Goal: Navigation & Orientation: Find specific page/section

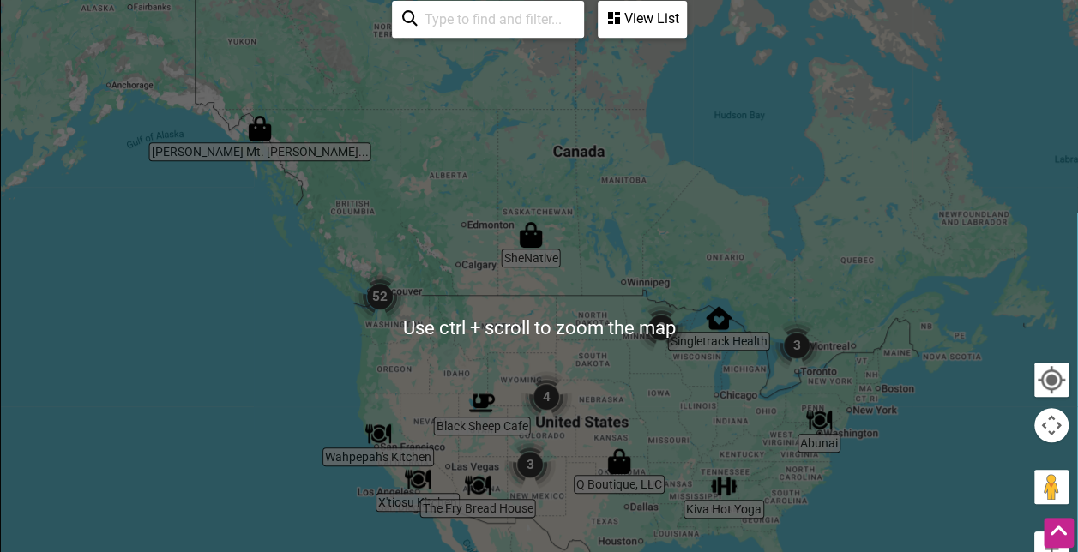
scroll to position [429, 0]
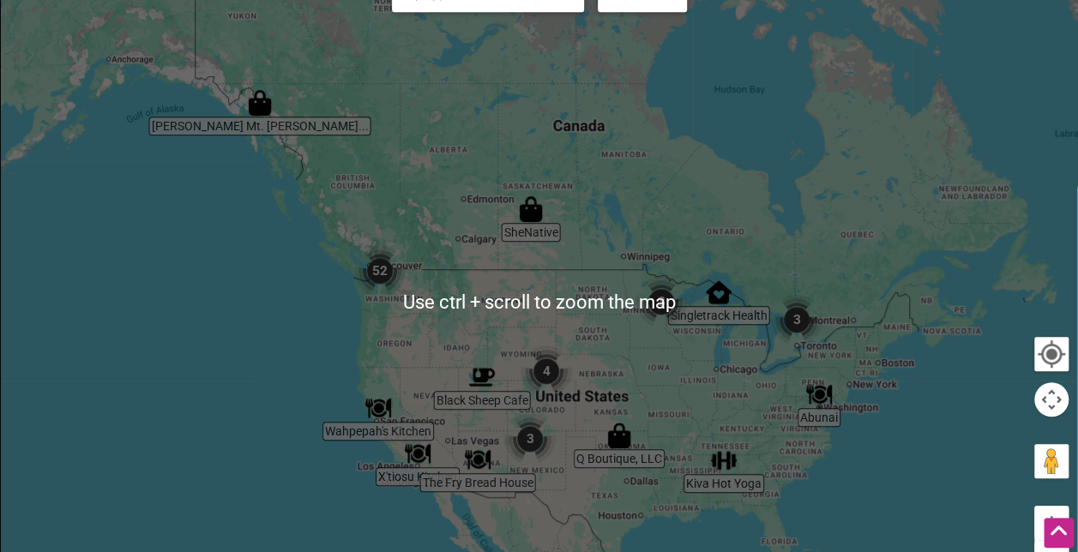
click at [658, 300] on img "3" at bounding box center [660, 301] width 51 height 51
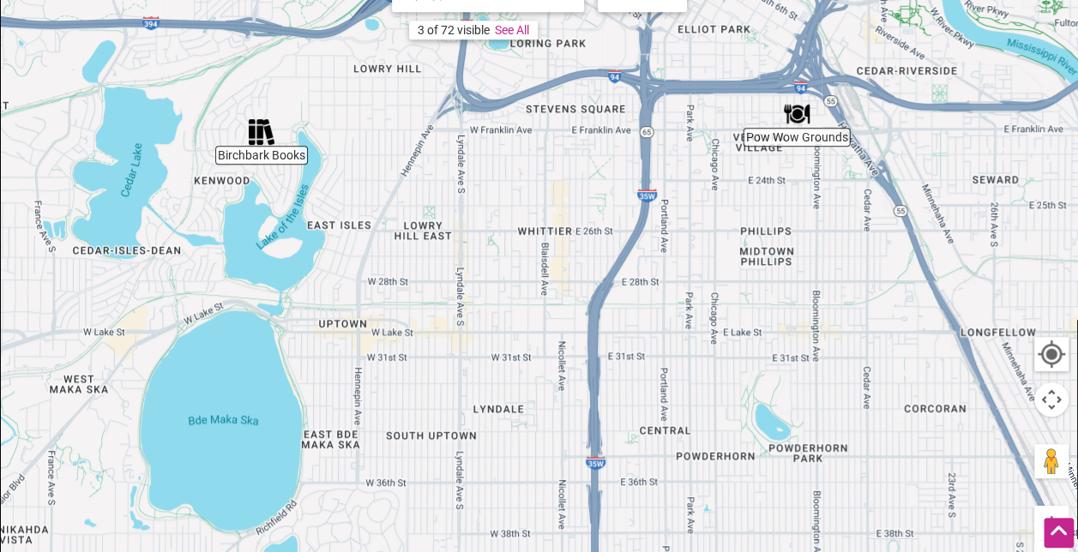
drag, startPoint x: 556, startPoint y: 460, endPoint x: 542, endPoint y: 138, distance: 321.8
click at [542, 138] on div "To navigate, press the arrow keys." at bounding box center [539, 301] width 1076 height 667
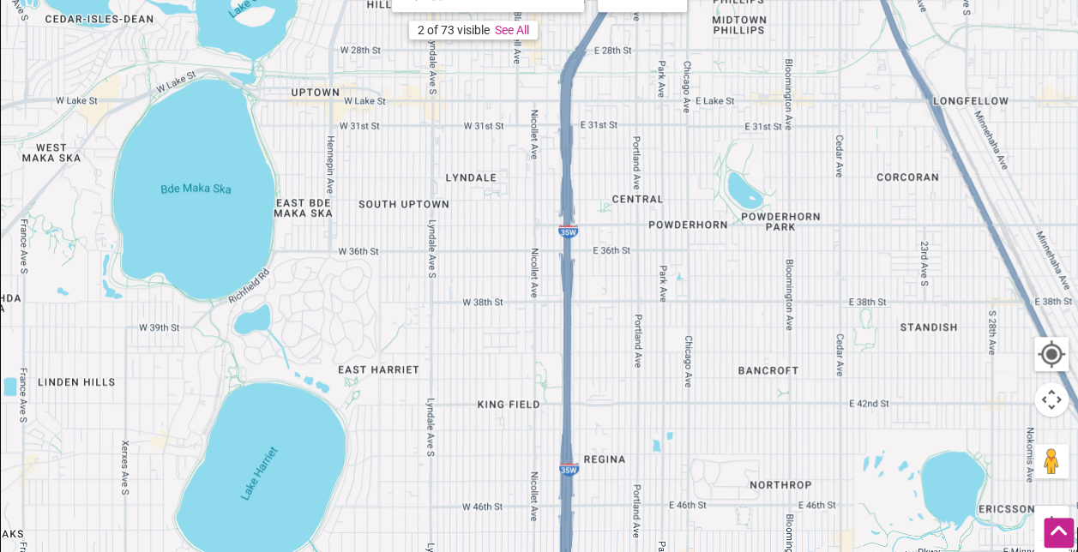
drag, startPoint x: 538, startPoint y: 369, endPoint x: 514, endPoint y: 139, distance: 231.0
click at [514, 141] on div "To navigate, press the arrow keys." at bounding box center [539, 301] width 1076 height 667
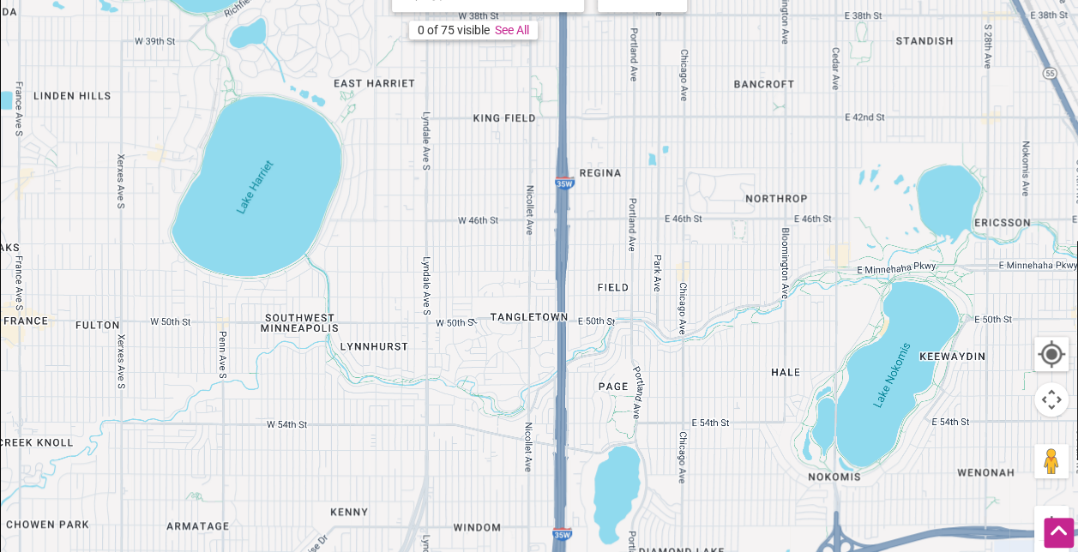
drag, startPoint x: 557, startPoint y: 340, endPoint x: 544, endPoint y: 237, distance: 104.6
click at [544, 237] on div "To navigate, press the arrow keys." at bounding box center [539, 301] width 1076 height 667
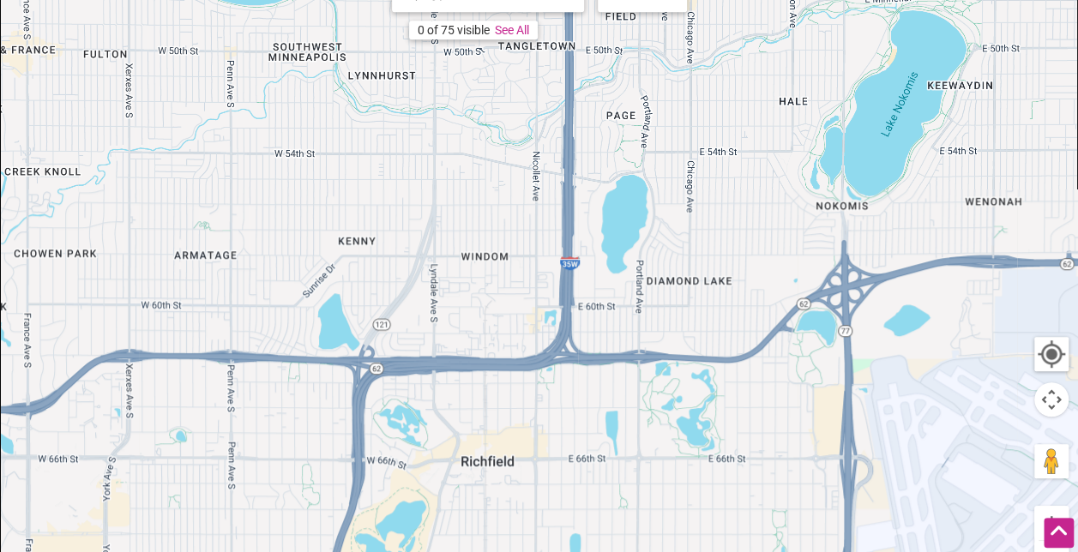
drag, startPoint x: 542, startPoint y: 432, endPoint x: 576, endPoint y: 162, distance: 272.2
click at [576, 171] on div "To navigate, press the arrow keys." at bounding box center [539, 301] width 1076 height 667
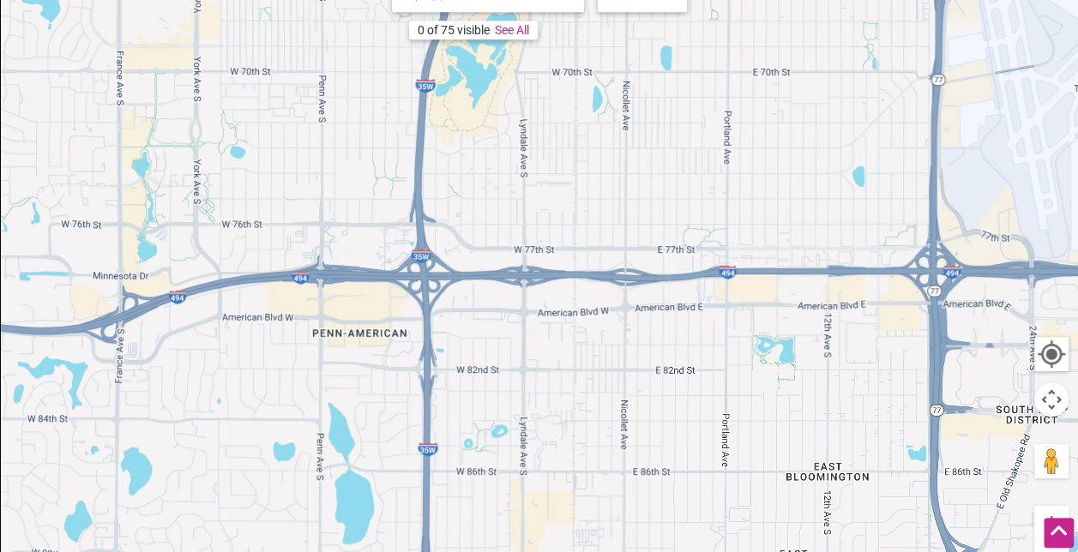
drag, startPoint x: 596, startPoint y: 401, endPoint x: 674, endPoint y: 117, distance: 294.3
click at [674, 117] on div "To navigate, press the arrow keys." at bounding box center [539, 301] width 1076 height 667
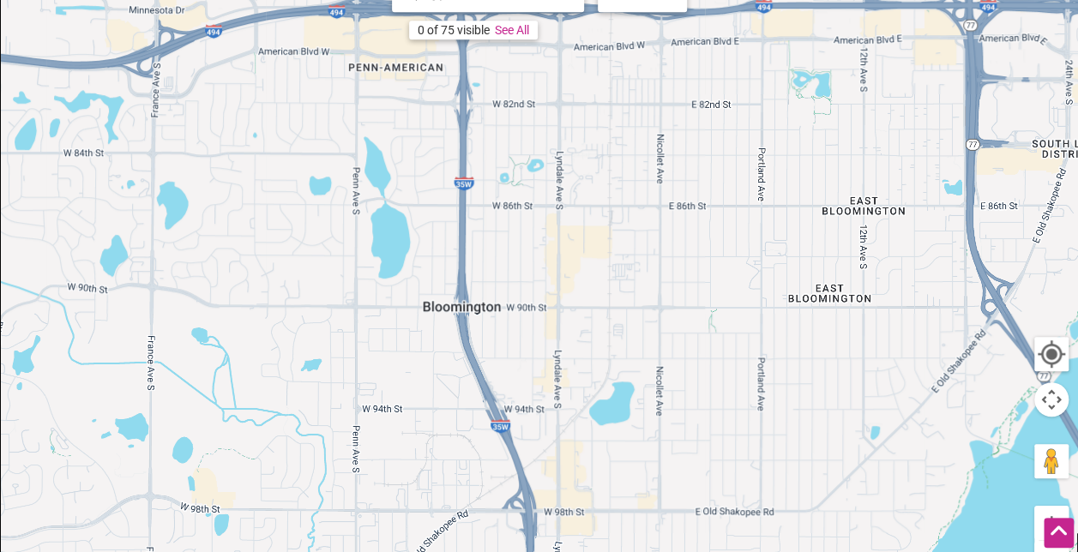
drag, startPoint x: 571, startPoint y: 436, endPoint x: 602, endPoint y: 171, distance: 267.6
click at [603, 169] on div "To navigate, press the arrow keys." at bounding box center [539, 301] width 1076 height 667
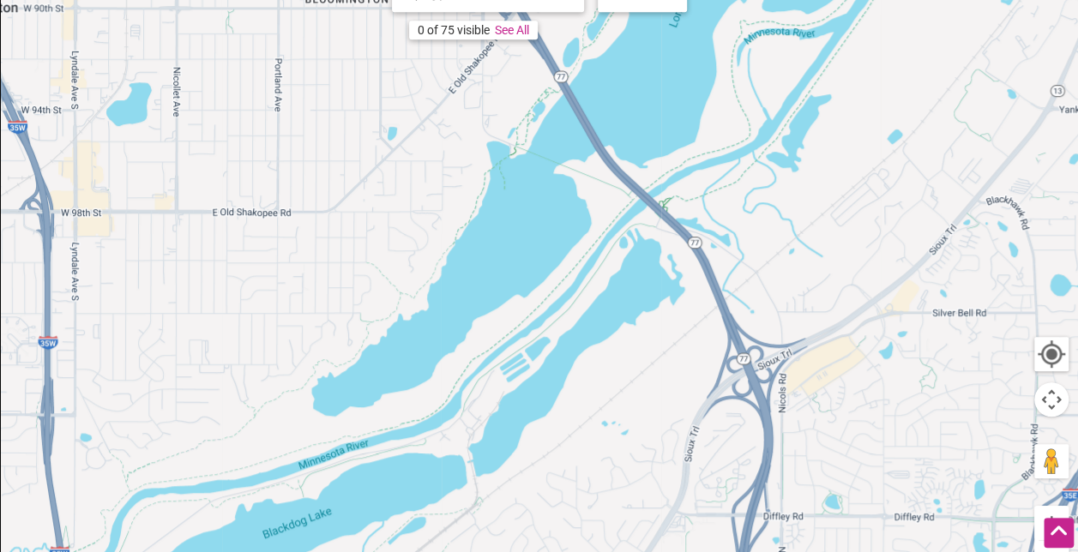
drag, startPoint x: 670, startPoint y: 451, endPoint x: 370, endPoint y: 225, distance: 376.0
click at [189, 149] on div "To navigate, press the arrow keys." at bounding box center [539, 301] width 1076 height 667
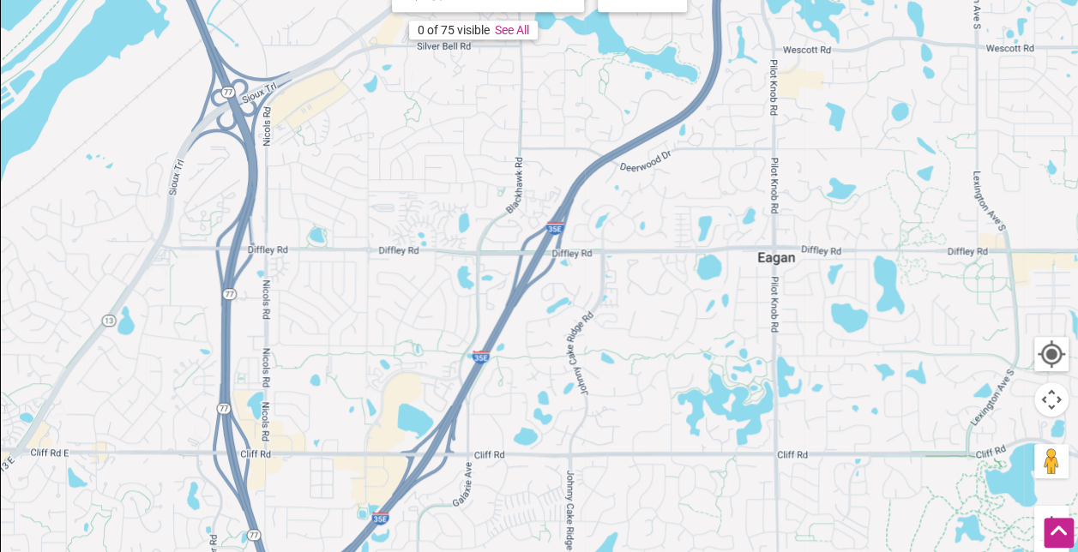
drag, startPoint x: 685, startPoint y: 460, endPoint x: 311, endPoint y: 187, distance: 462.7
click at [300, 214] on div "To navigate, press the arrow keys." at bounding box center [539, 301] width 1076 height 667
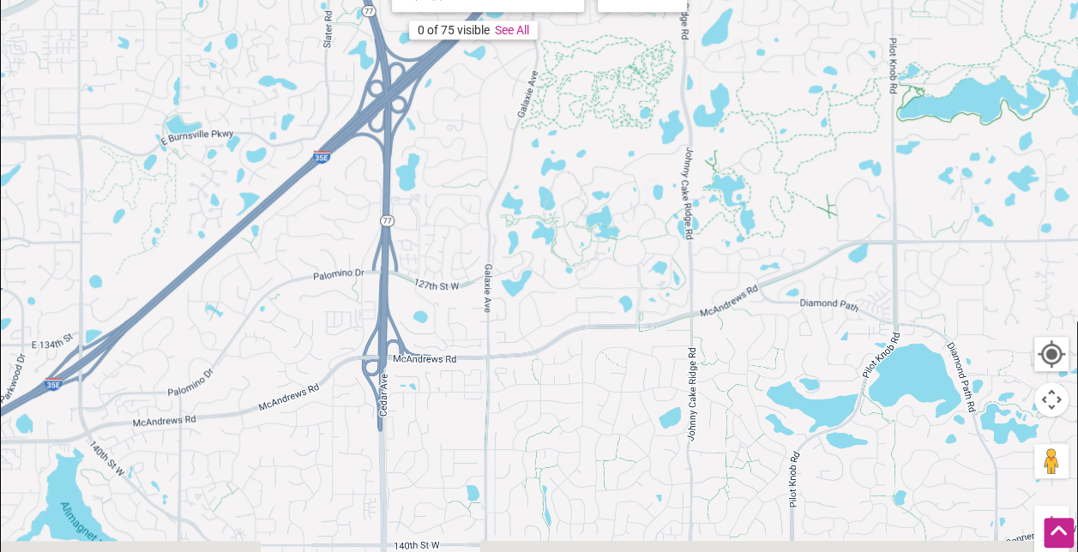
drag, startPoint x: 460, startPoint y: 479, endPoint x: 513, endPoint y: 112, distance: 370.8
click at [513, 114] on div "To navigate, press the arrow keys." at bounding box center [539, 301] width 1076 height 667
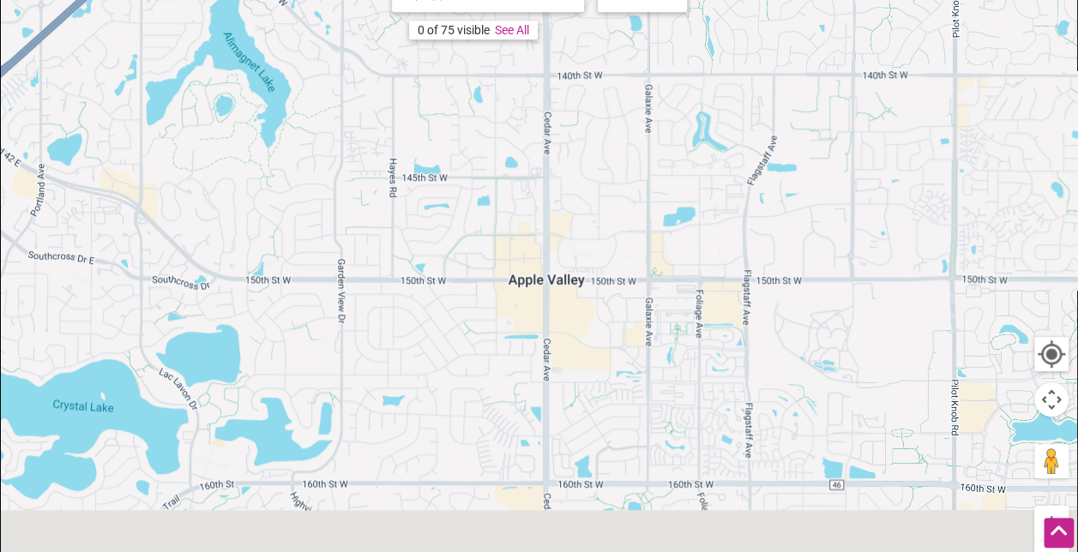
drag, startPoint x: 525, startPoint y: 398, endPoint x: 707, endPoint y: 142, distance: 314.0
click at [717, 130] on div "To navigate, press the arrow keys." at bounding box center [539, 301] width 1076 height 667
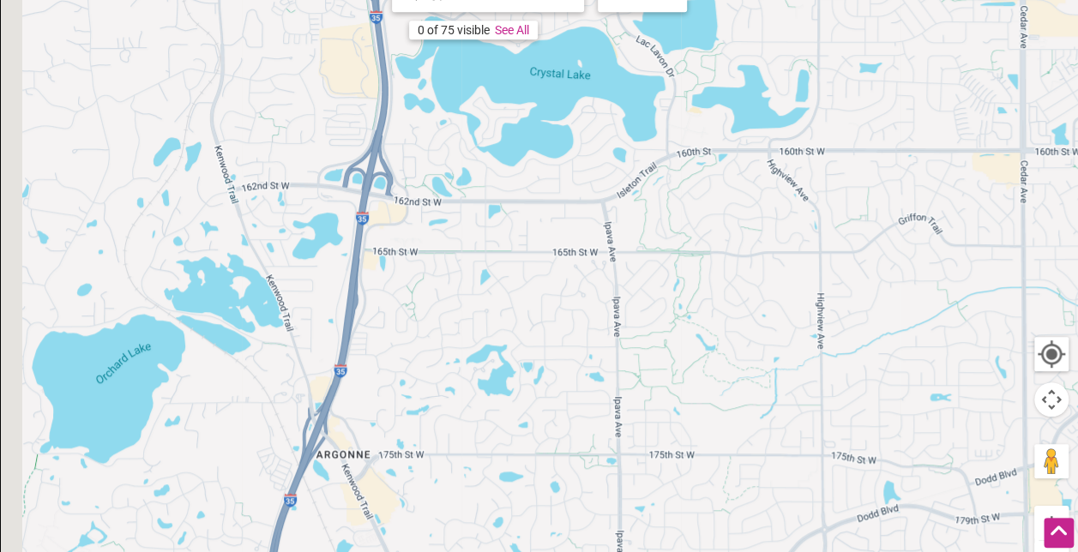
drag, startPoint x: 537, startPoint y: 394, endPoint x: 897, endPoint y: 138, distance: 442.0
click at [886, 149] on div "To navigate, press the arrow keys." at bounding box center [539, 301] width 1076 height 667
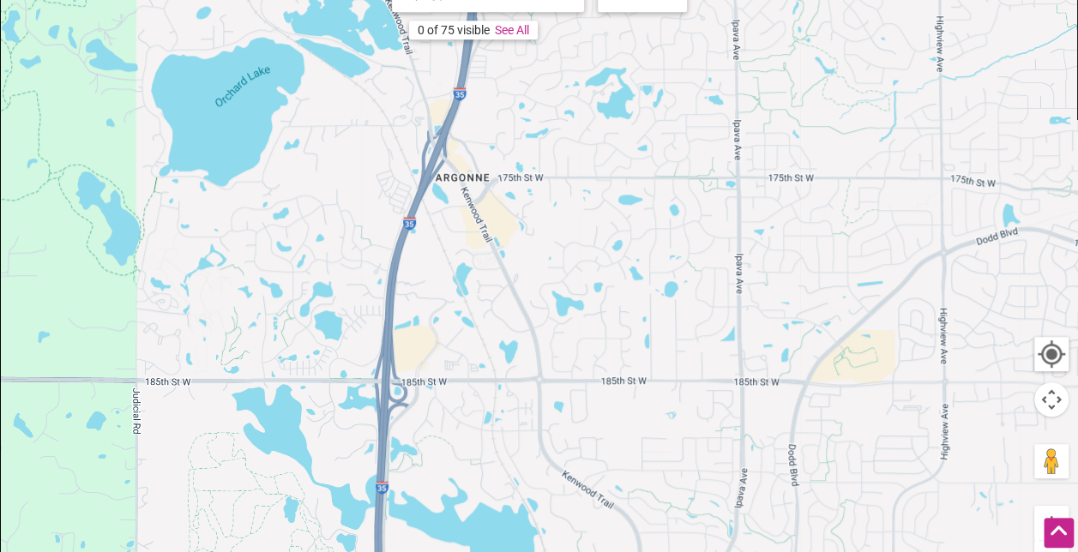
drag, startPoint x: 706, startPoint y: 437, endPoint x: 667, endPoint y: 161, distance: 278.9
click at [669, 165] on div "To navigate, press the arrow keys." at bounding box center [539, 301] width 1076 height 667
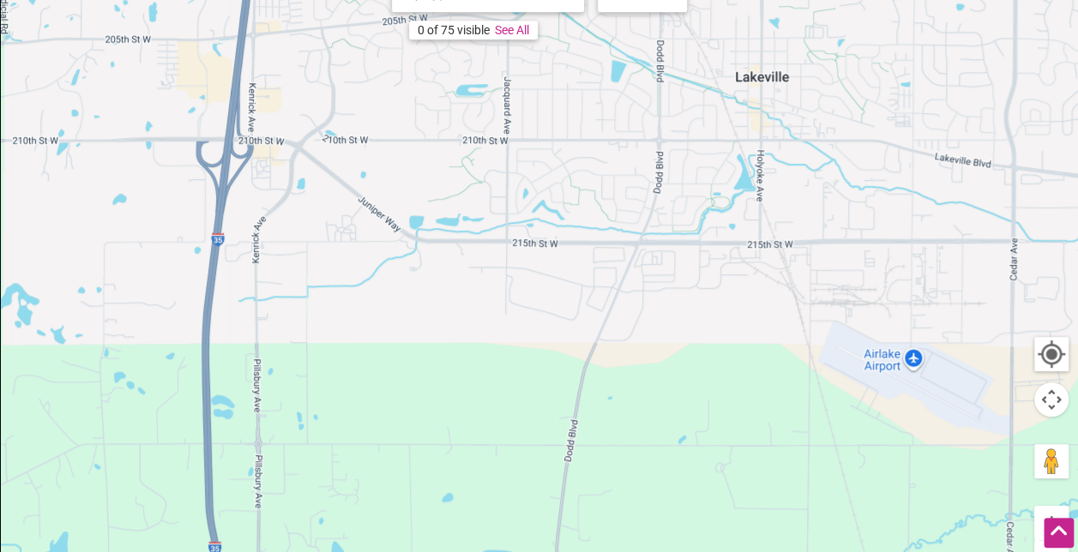
drag, startPoint x: 648, startPoint y: 499, endPoint x: 573, endPoint y: 55, distance: 450.5
click at [573, 55] on div "To navigate, press the arrow keys." at bounding box center [539, 301] width 1076 height 667
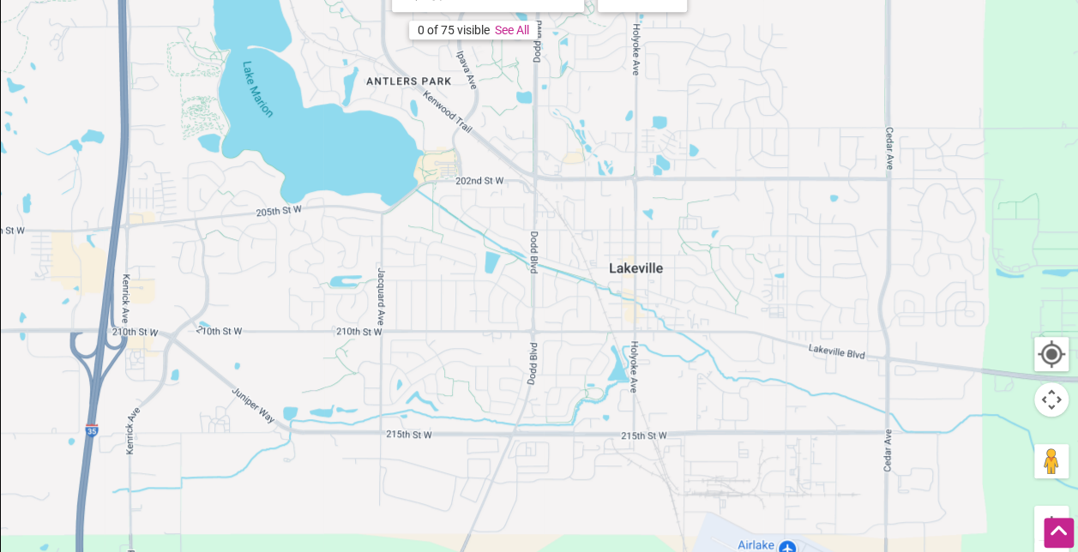
drag, startPoint x: 595, startPoint y: 288, endPoint x: 512, endPoint y: 407, distance: 145.3
click at [512, 407] on div "To navigate, press the arrow keys." at bounding box center [539, 301] width 1076 height 667
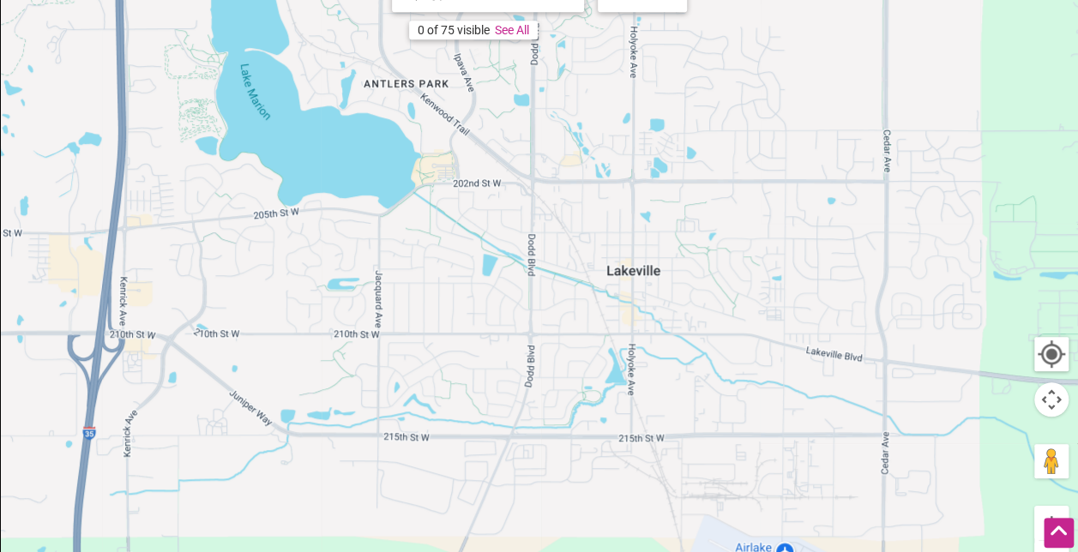
click at [1055, 405] on button "Map camera controls" at bounding box center [1051, 399] width 34 height 34
click at [1057, 364] on div at bounding box center [1051, 354] width 31 height 31
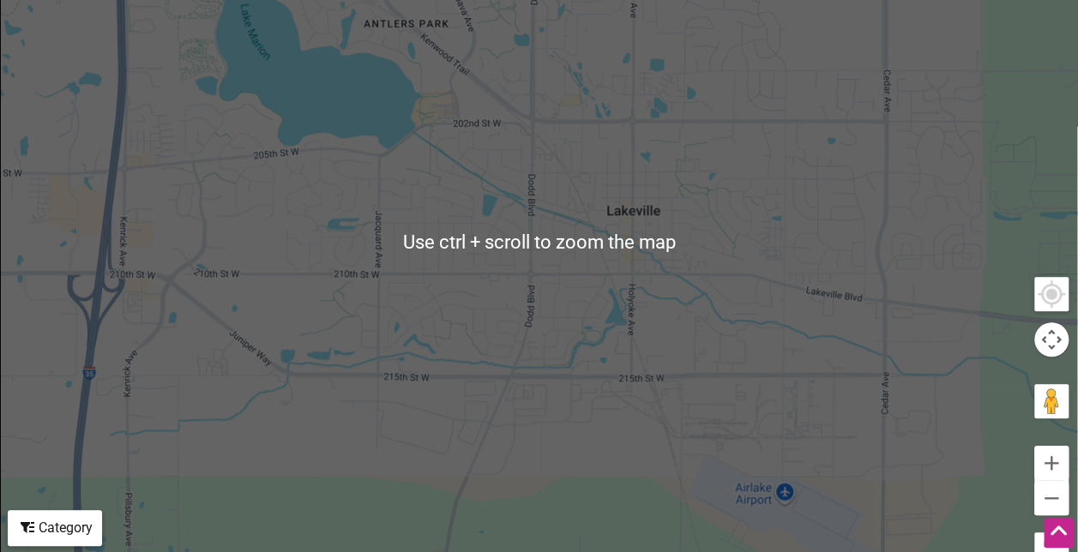
scroll to position [514, 0]
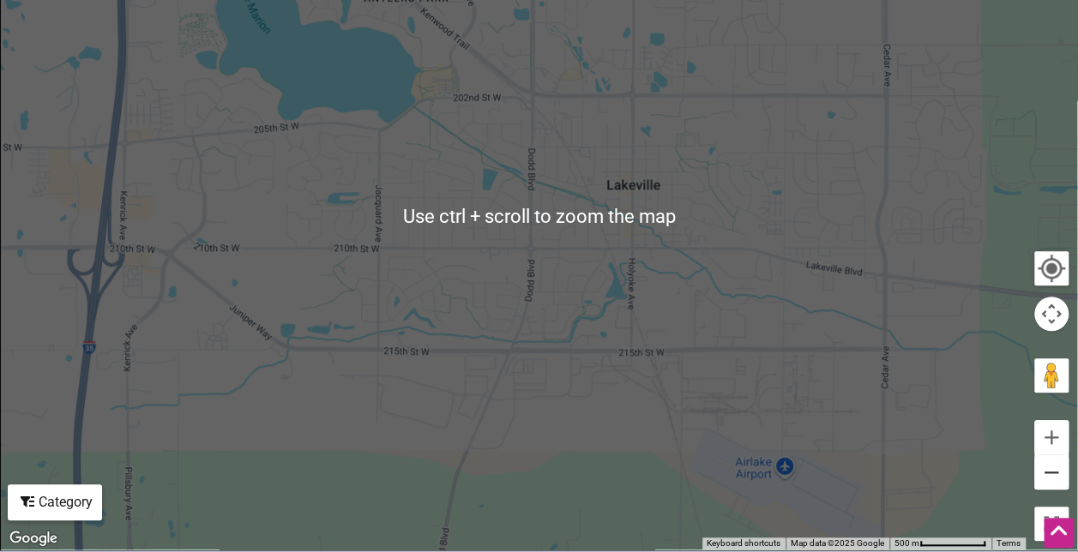
click at [1043, 477] on button "Zoom out" at bounding box center [1051, 472] width 34 height 34
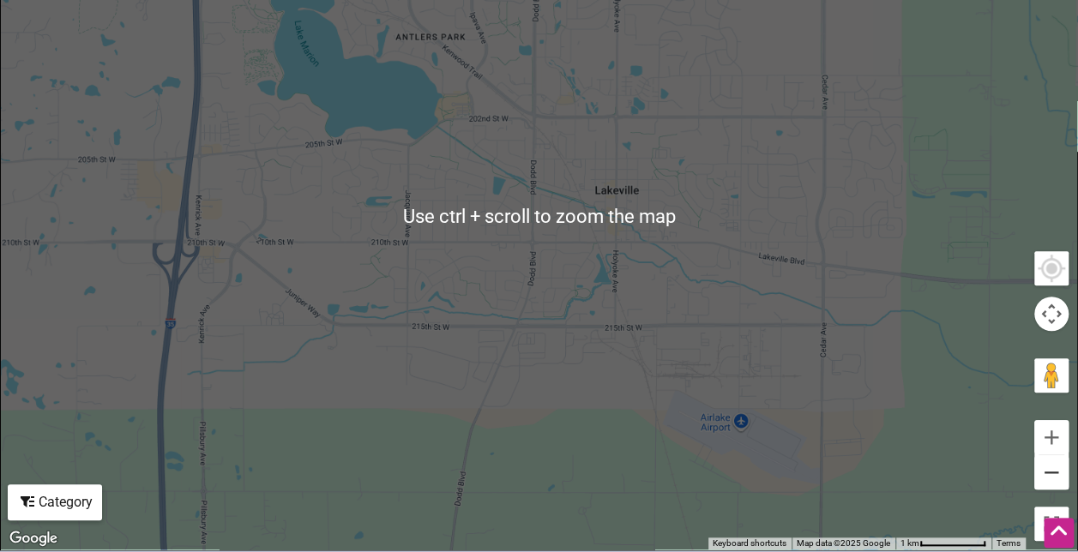
click at [1043, 474] on button "Zoom out" at bounding box center [1051, 472] width 34 height 34
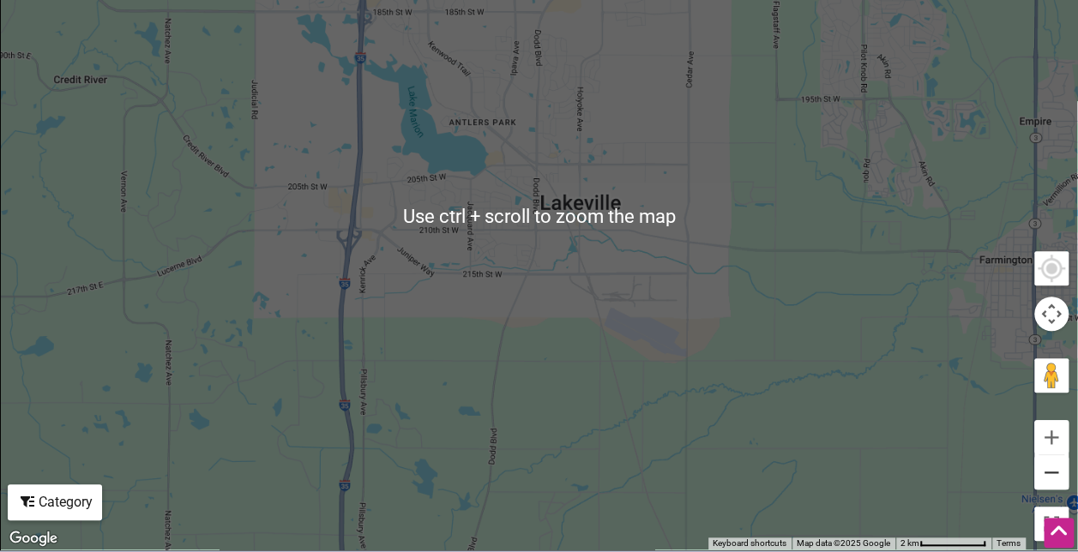
click at [1042, 474] on button "Zoom out" at bounding box center [1051, 472] width 34 height 34
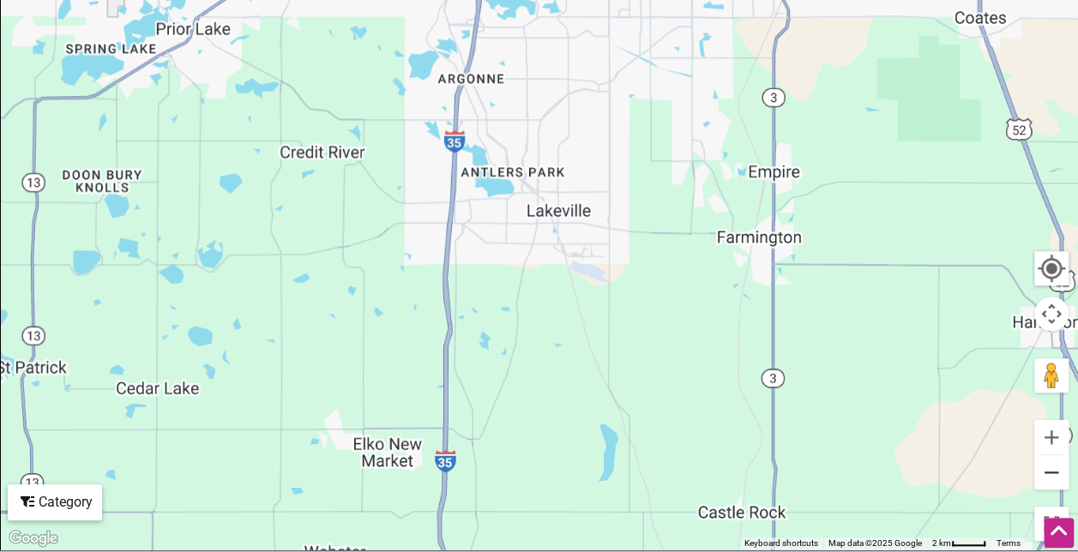
click at [1040, 474] on button "Zoom out" at bounding box center [1051, 472] width 34 height 34
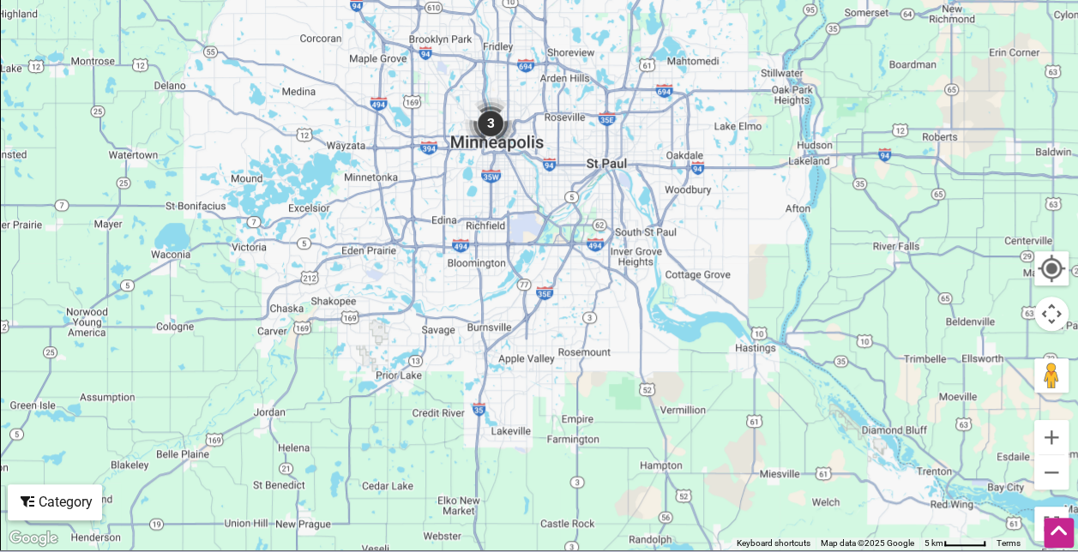
drag, startPoint x: 604, startPoint y: 252, endPoint x: 590, endPoint y: 388, distance: 136.2
click at [590, 388] on div "To navigate, press the arrow keys." at bounding box center [539, 216] width 1076 height 667
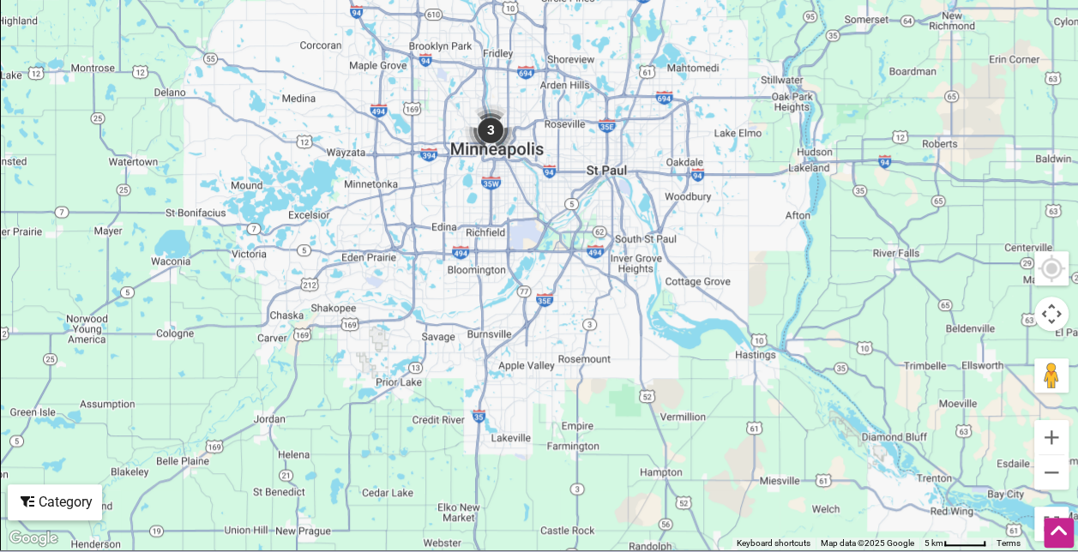
click at [489, 132] on img "3" at bounding box center [490, 130] width 51 height 51
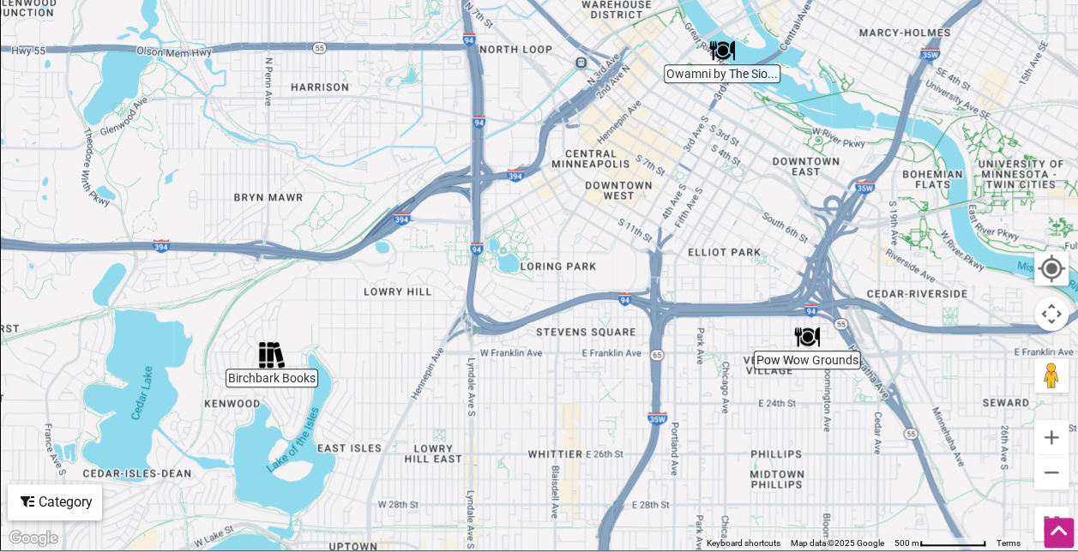
click at [259, 364] on img "Birchbark Books" at bounding box center [272, 355] width 26 height 26
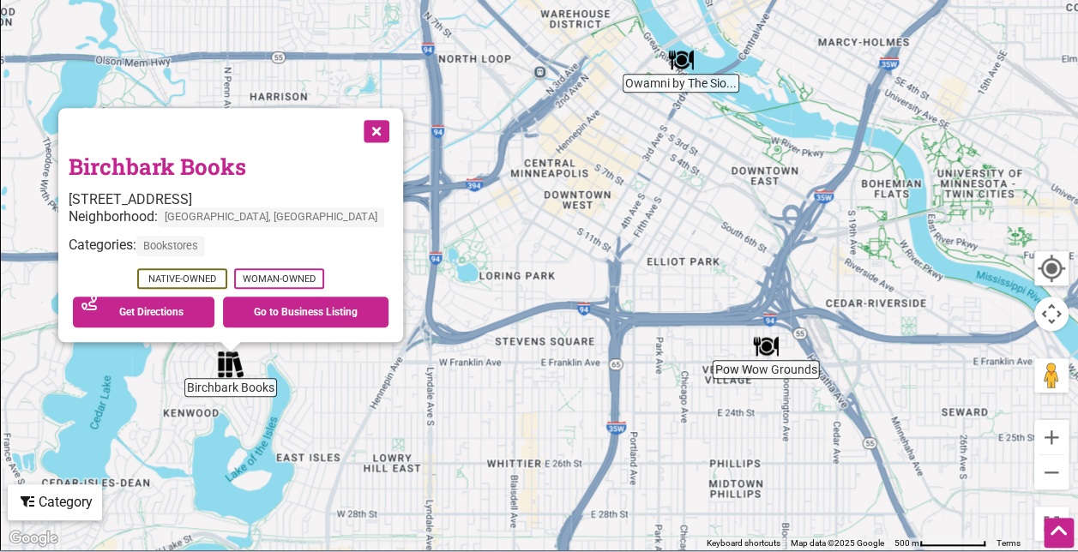
drag, startPoint x: 782, startPoint y: 242, endPoint x: 475, endPoint y: 401, distance: 345.9
click at [475, 401] on div "To navigate, press the arrow keys. Birchbark Books [STREET_ADDRESS] Neighborhoo…" at bounding box center [539, 216] width 1076 height 667
click at [769, 355] on img "Pow Wow Grounds" at bounding box center [765, 347] width 26 height 26
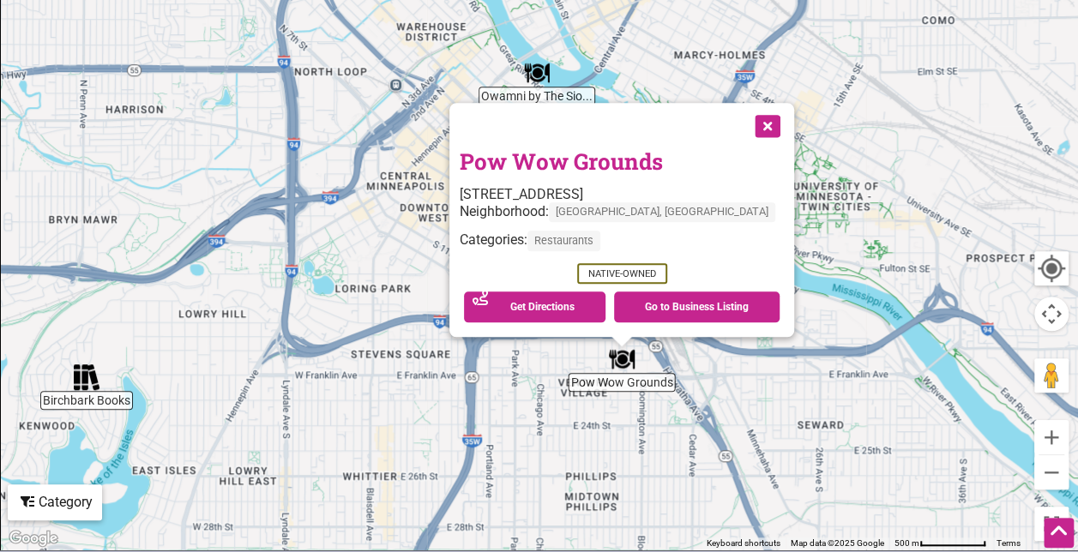
drag, startPoint x: 619, startPoint y: 300, endPoint x: 750, endPoint y: 520, distance: 255.7
click at [750, 520] on div "To navigate, press the arrow keys. Pow Wow Grounds [STREET_ADDRESS] Neighborhoo…" at bounding box center [539, 216] width 1076 height 667
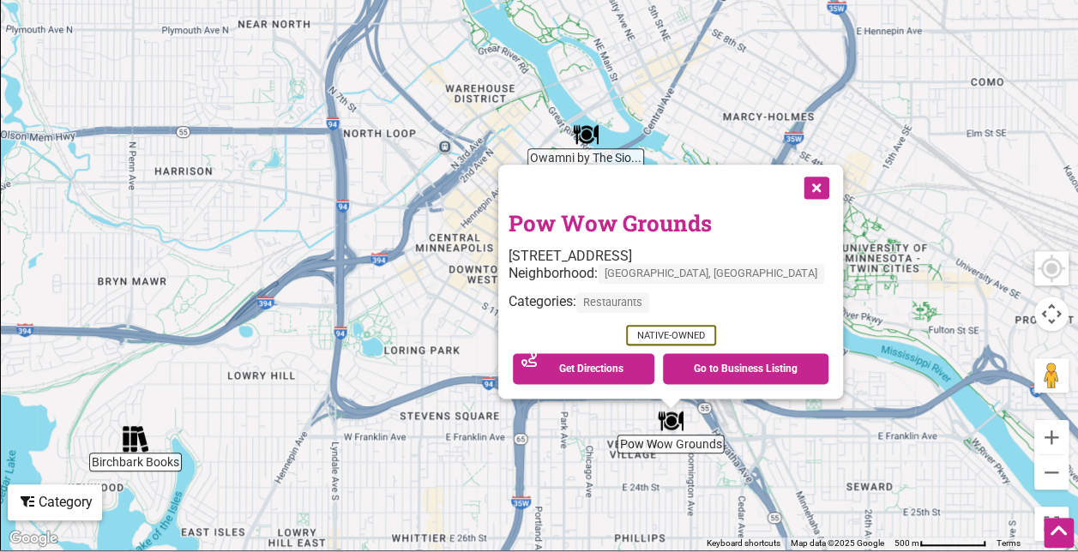
click at [588, 137] on img "Owamni by The Sioux Chef" at bounding box center [586, 135] width 26 height 26
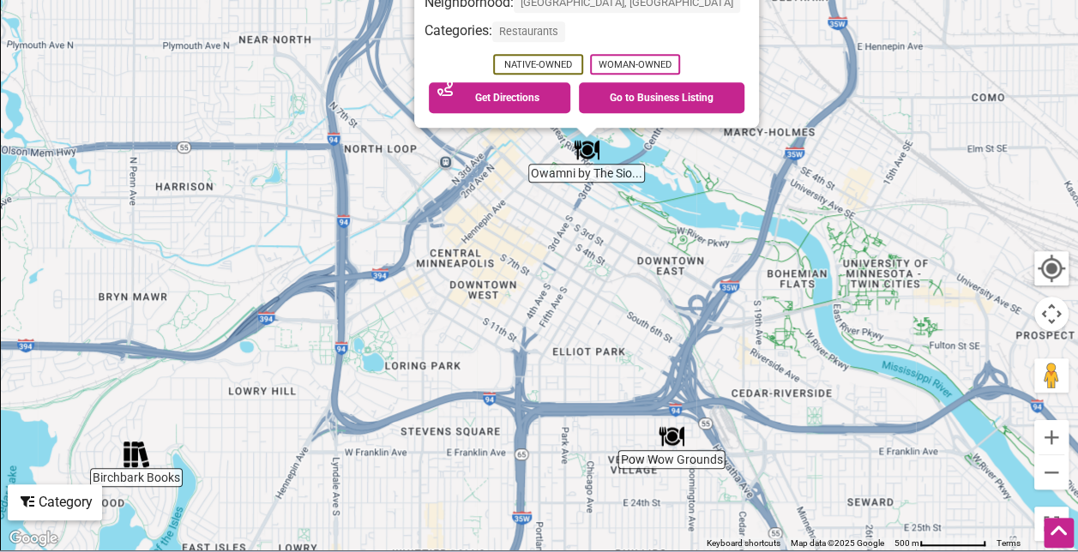
drag, startPoint x: 549, startPoint y: 339, endPoint x: 598, endPoint y: 286, distance: 72.2
click at [598, 286] on div "To navigate, press the arrow keys. Owamni by The [DEMOGRAPHIC_DATA] Chef [STREE…" at bounding box center [539, 216] width 1076 height 667
